Goal: Task Accomplishment & Management: Use online tool/utility

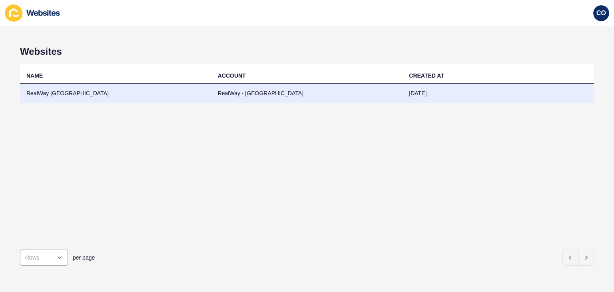
click at [63, 95] on td "RealWay [GEOGRAPHIC_DATA]" at bounding box center [116, 94] width 192 height 20
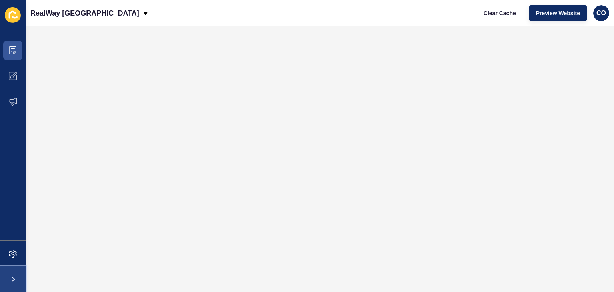
click at [14, 278] on span at bounding box center [13, 279] width 26 height 26
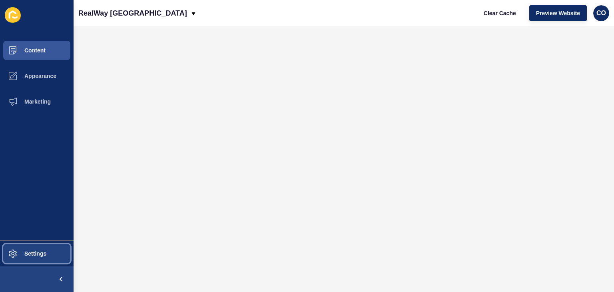
click at [36, 257] on button "Settings" at bounding box center [37, 254] width 74 height 26
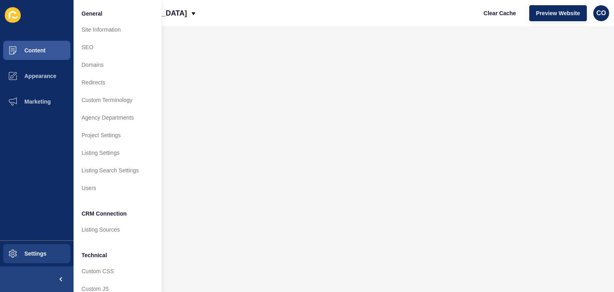
click at [291, 24] on div "RealWay [GEOGRAPHIC_DATA] Clear Cache Preview Website CO" at bounding box center [344, 13] width 541 height 26
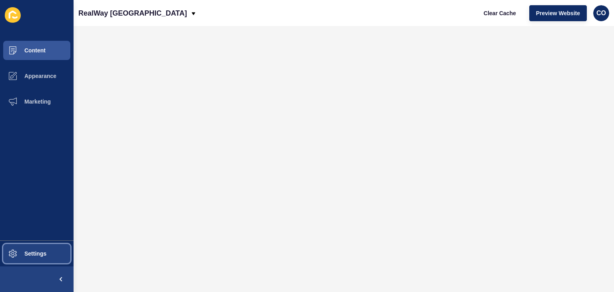
click at [38, 252] on span "Settings" at bounding box center [23, 253] width 48 height 6
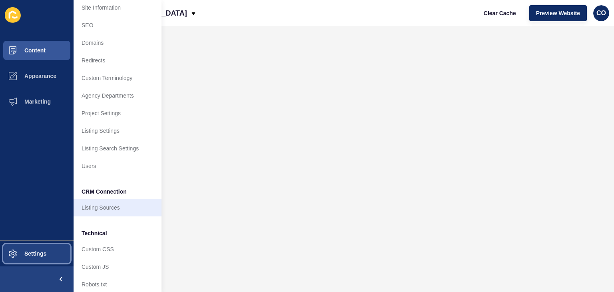
scroll to position [34, 0]
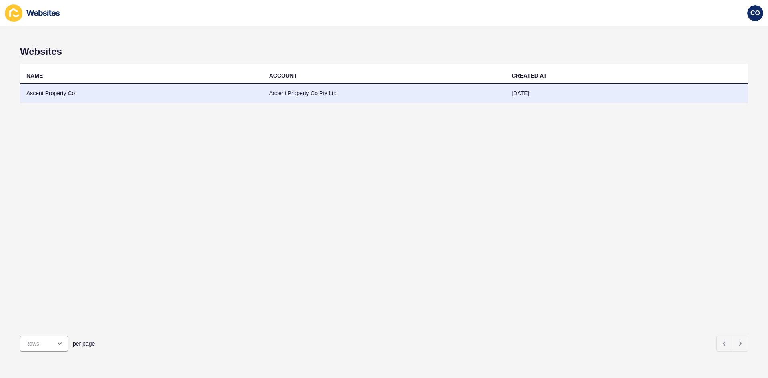
click at [66, 94] on td "Ascent Property Co" at bounding box center [141, 94] width 243 height 20
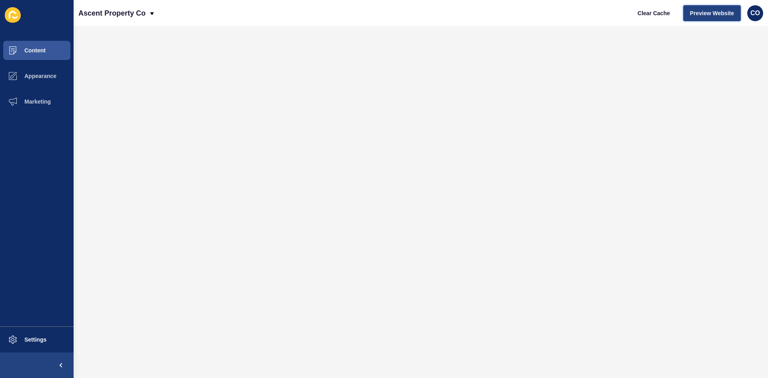
click at [614, 13] on span "Preview Website" at bounding box center [712, 13] width 44 height 8
click at [614, 18] on button "Clear Cache" at bounding box center [654, 13] width 46 height 16
